Goal: Information Seeking & Learning: Learn about a topic

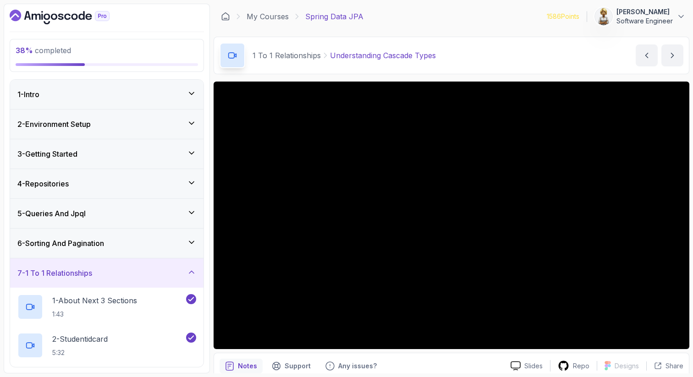
scroll to position [330, 0]
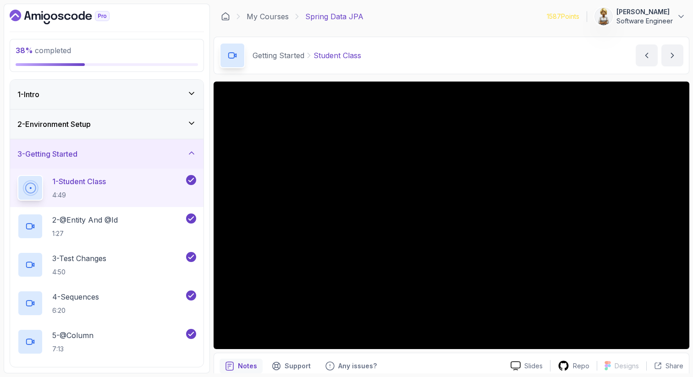
click at [193, 156] on icon at bounding box center [191, 153] width 9 height 9
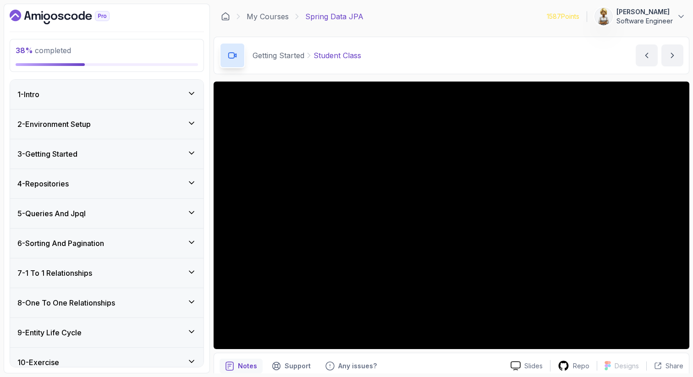
click at [192, 271] on icon at bounding box center [191, 272] width 9 height 9
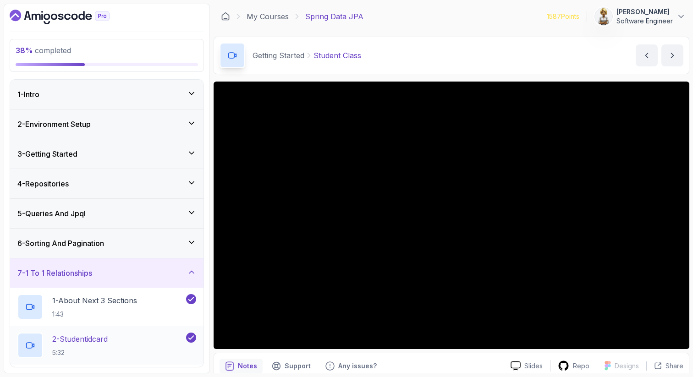
click at [159, 347] on div "2 - Studentidcard 5:32" at bounding box center [100, 346] width 167 height 26
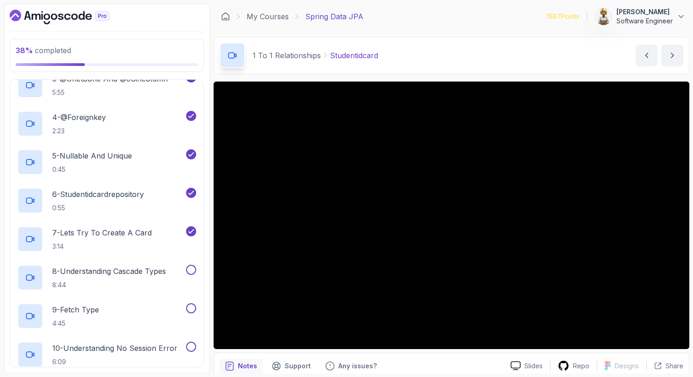
scroll to position [312, 0]
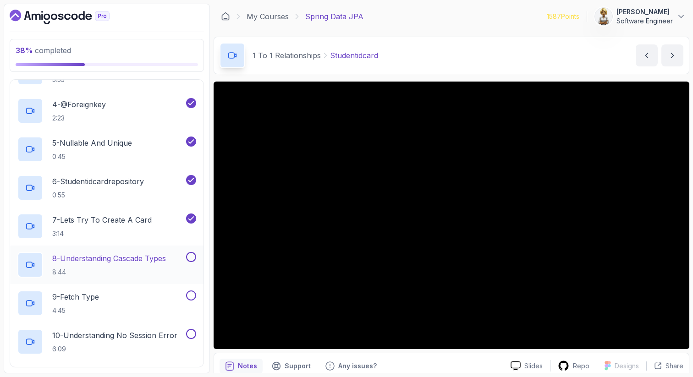
click at [139, 255] on p "8 - Understanding Cascade Types" at bounding box center [109, 258] width 114 height 11
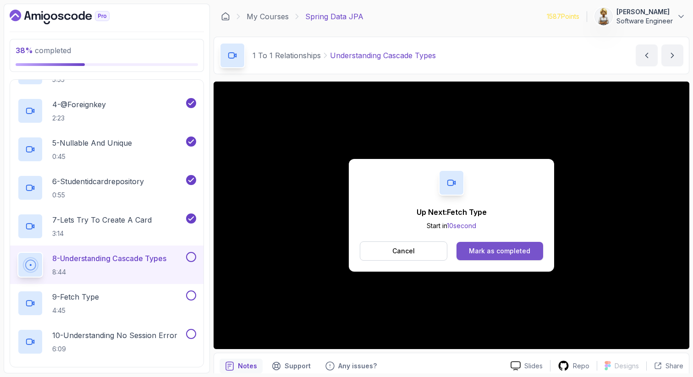
click at [482, 250] on div "Mark as completed" at bounding box center [499, 251] width 61 height 9
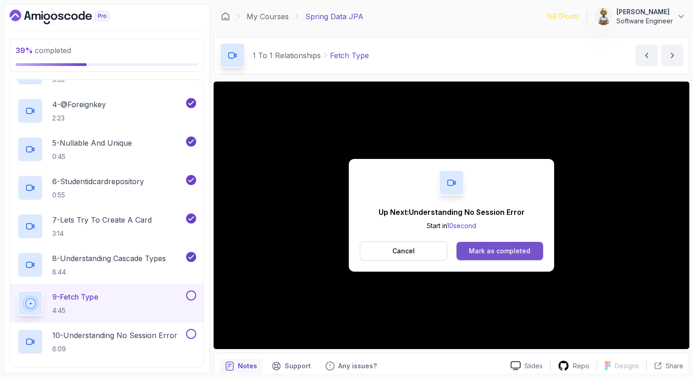
click at [490, 253] on div "Mark as completed" at bounding box center [499, 251] width 61 height 9
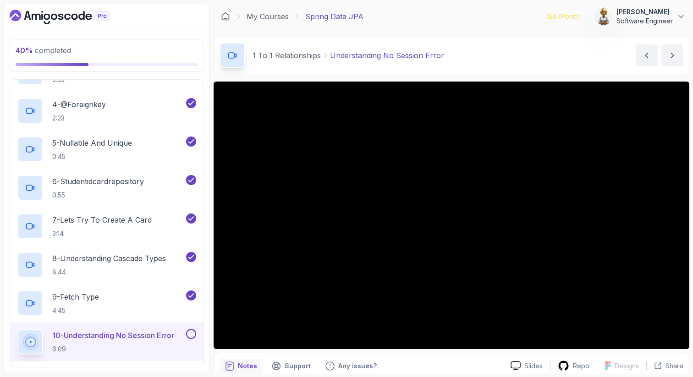
click at [83, 341] on p "10 - Understanding No Session Error" at bounding box center [113, 335] width 122 height 11
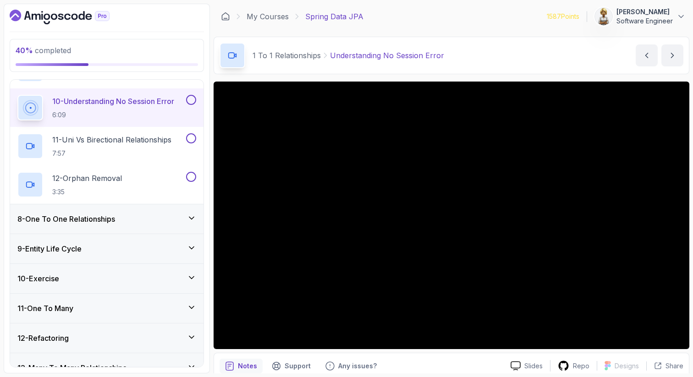
scroll to position [550, 0]
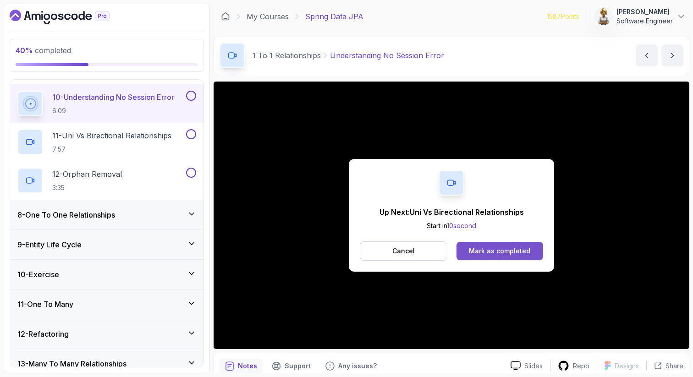
click at [503, 254] on div "Mark as completed" at bounding box center [499, 251] width 61 height 9
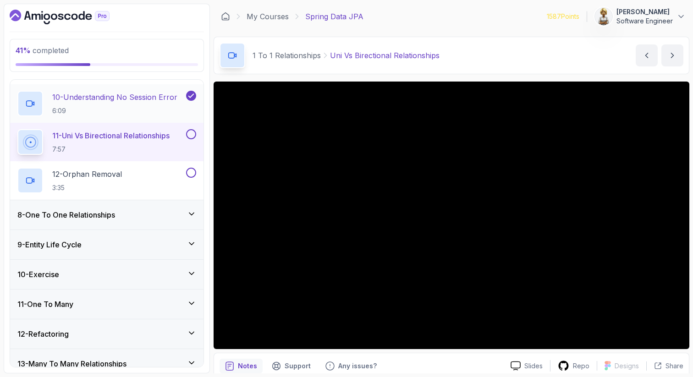
click at [125, 105] on h2 "10 - Understanding No Session Error 6:09" at bounding box center [114, 104] width 125 height 24
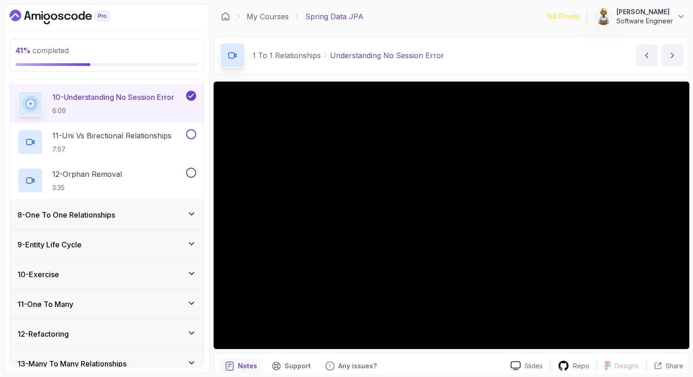
click at [691, 321] on section "41 % completed 1 - Intro 2 - Environment Setup 3 - Getting Started 4 - Reposito…" at bounding box center [346, 188] width 693 height 377
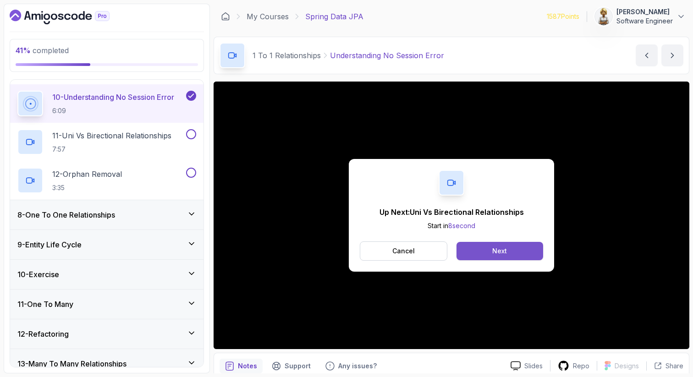
click at [476, 251] on button "Next" at bounding box center [500, 251] width 87 height 18
